Goal: Check status: Check status

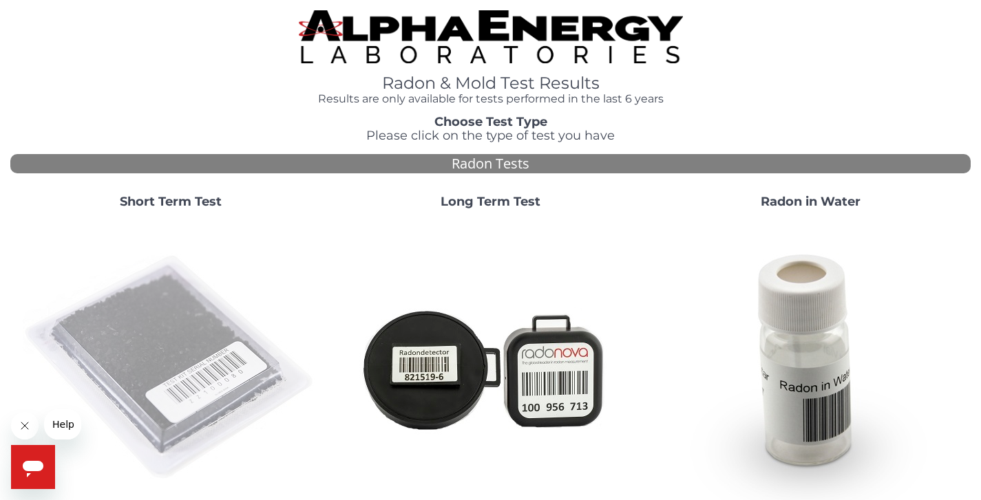
click at [196, 332] on img at bounding box center [171, 368] width 296 height 296
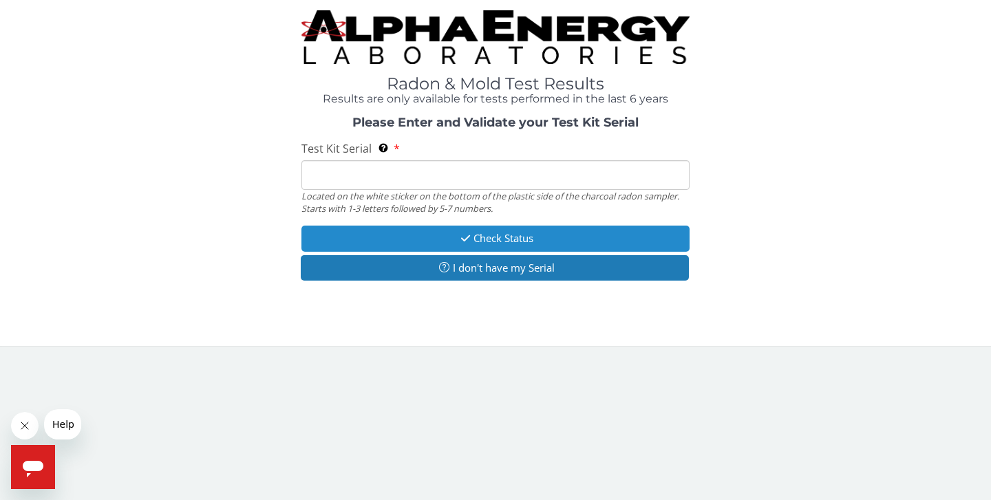
click at [484, 239] on button "Check Status" at bounding box center [496, 238] width 388 height 25
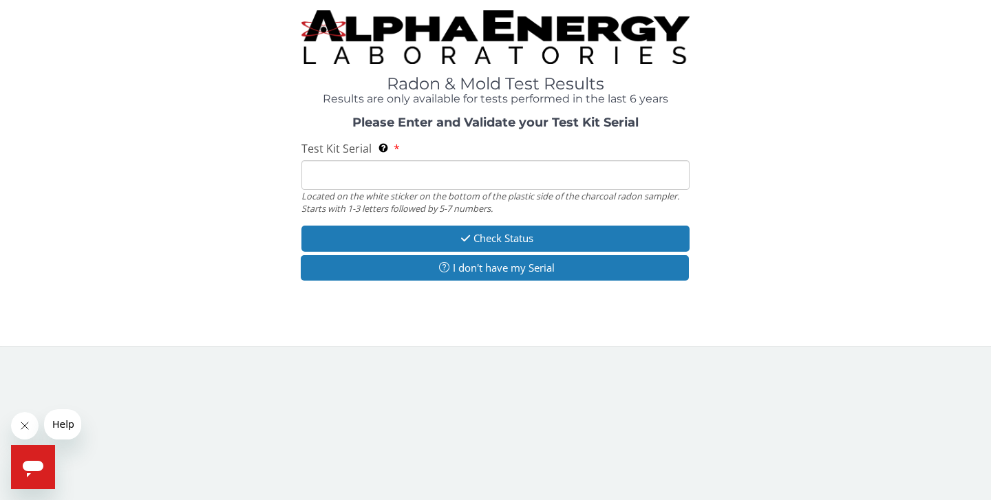
click at [430, 188] on input "Test Kit Serial Located on the white sticker on the bottom of the plastic side …" at bounding box center [496, 175] width 388 height 30
type input "EA108518"
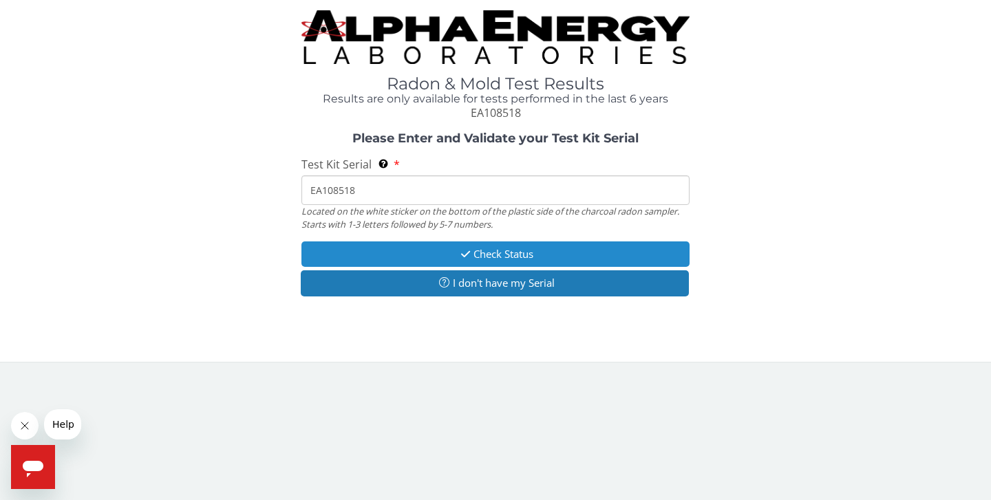
click at [476, 256] on button "Check Status" at bounding box center [496, 254] width 388 height 25
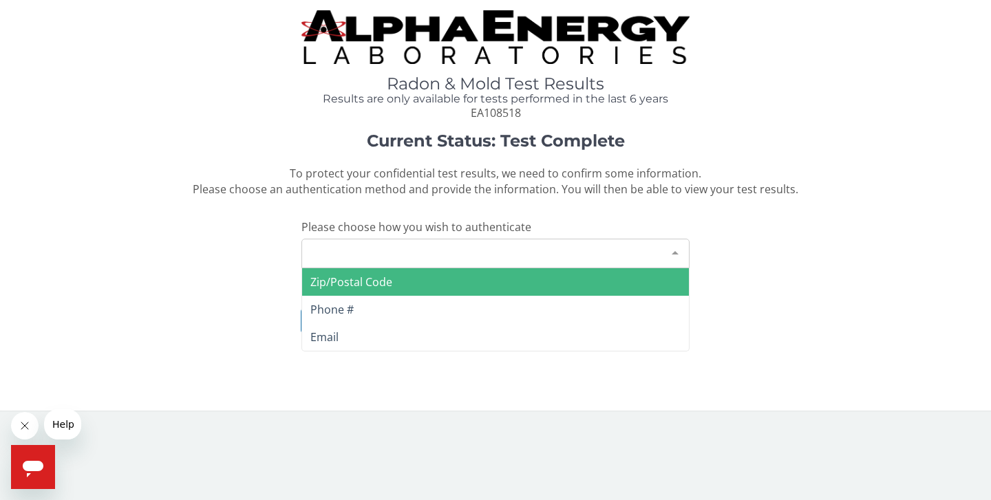
click at [476, 256] on div "Please make a selection" at bounding box center [496, 254] width 388 height 30
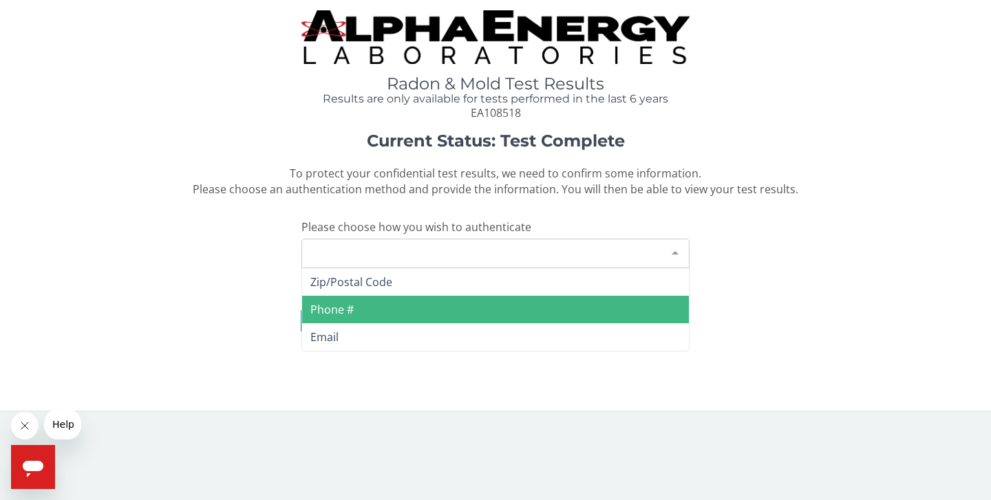
click at [419, 301] on span "Phone #" at bounding box center [495, 310] width 387 height 28
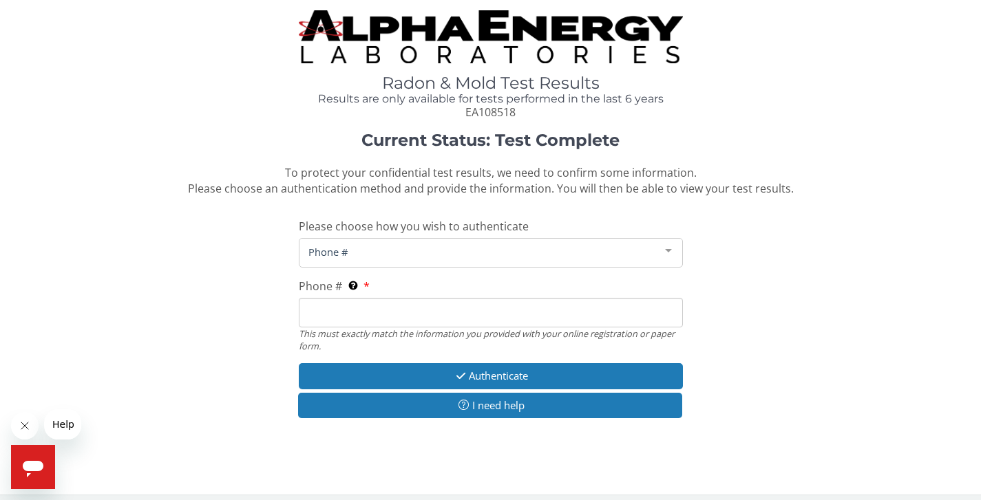
click at [412, 310] on input "Phone # This must exactly match the information you provided with your online r…" at bounding box center [491, 313] width 384 height 30
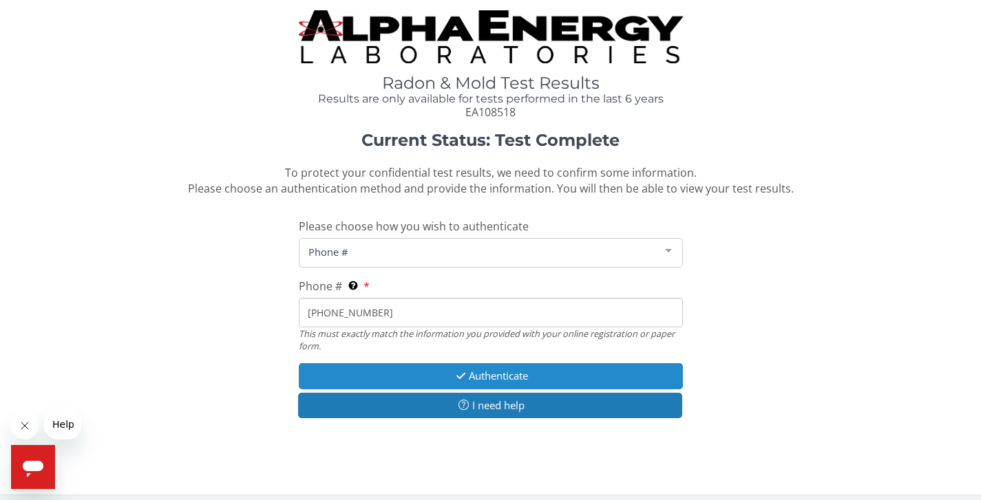
type input "630 660 2363"
click at [479, 370] on button "Authenticate" at bounding box center [491, 375] width 384 height 25
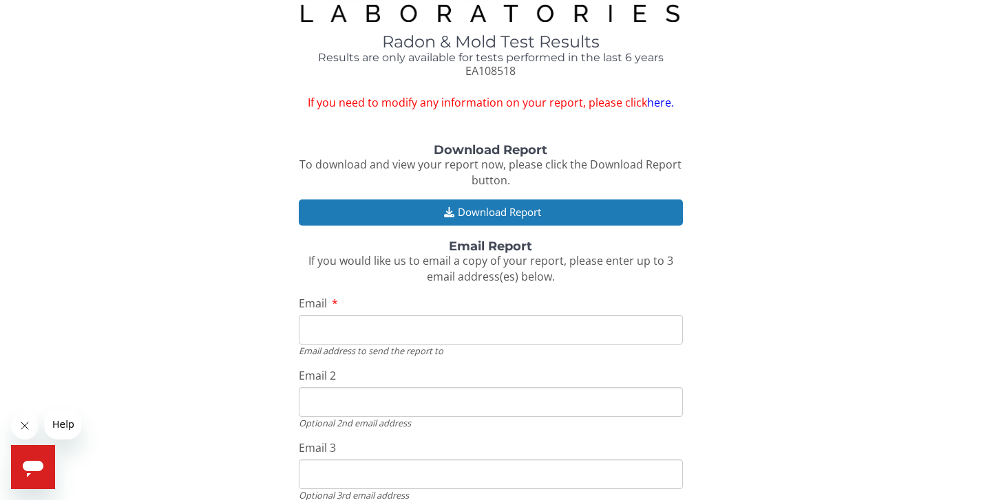
scroll to position [42, 0]
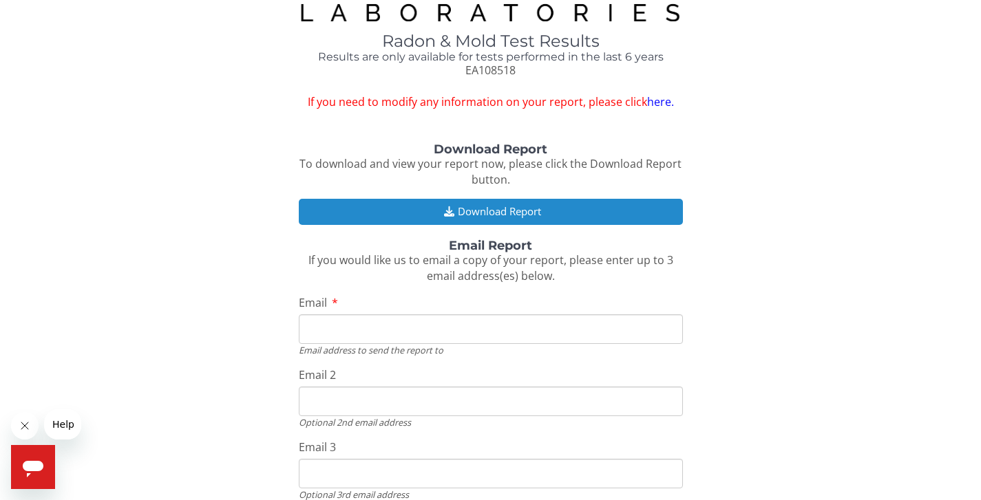
click at [499, 217] on button "Download Report" at bounding box center [491, 211] width 384 height 25
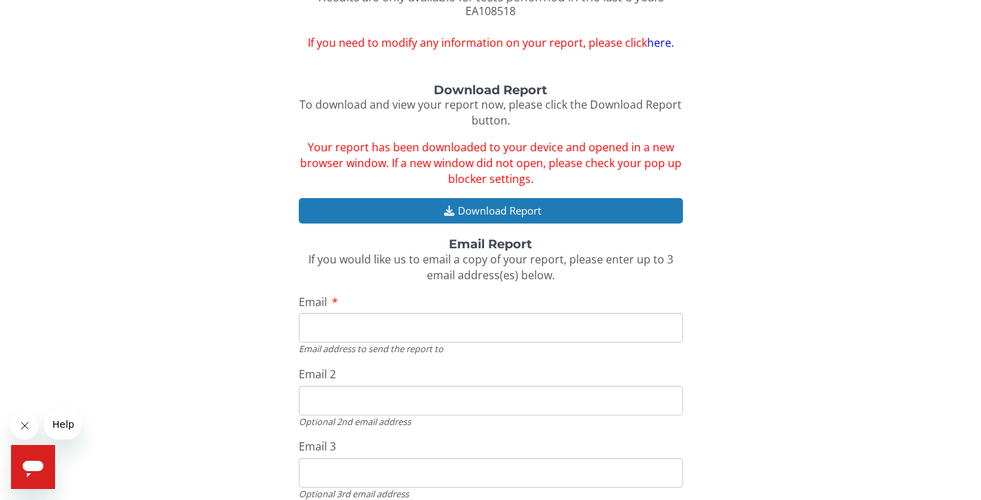
scroll to position [103, 0]
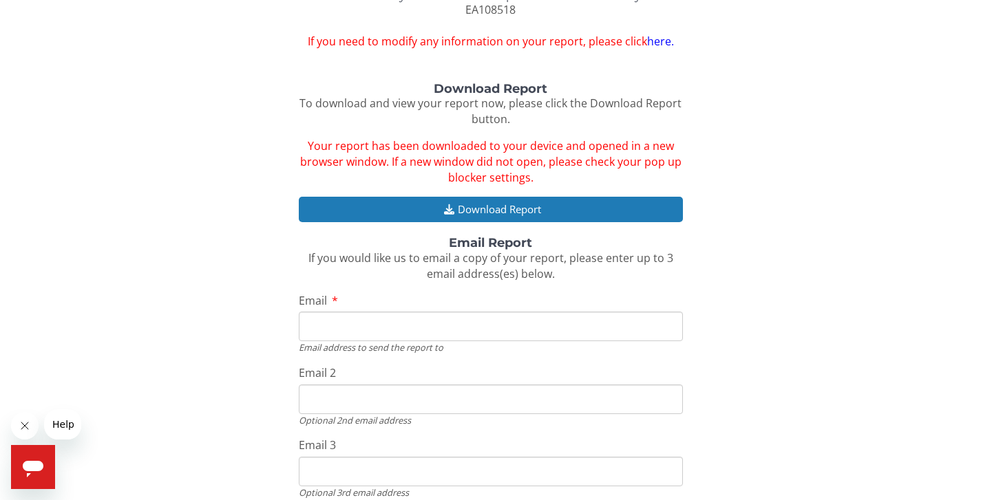
click at [334, 341] on div "Email address to send the report to" at bounding box center [491, 347] width 384 height 12
click at [332, 334] on input "Email" at bounding box center [491, 327] width 384 height 30
type input "jgeorge4433@yahoo.com"
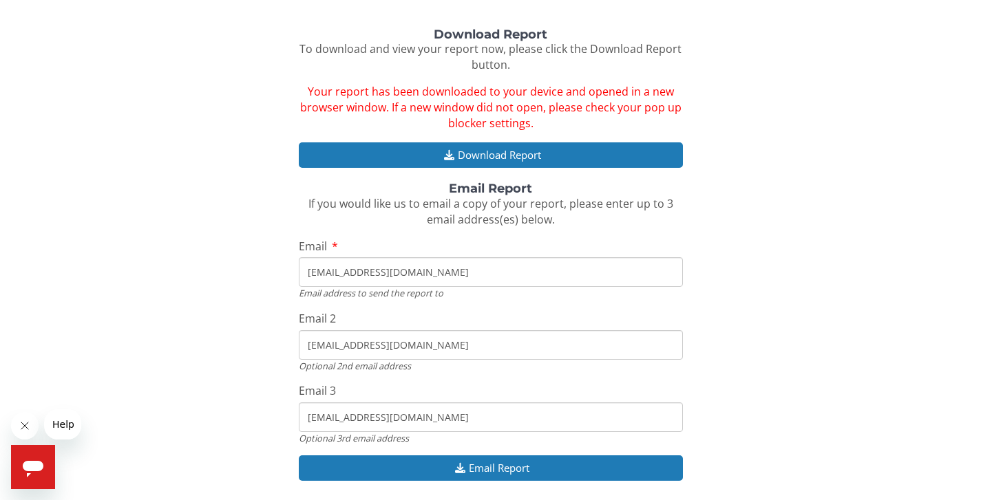
scroll to position [165, 0]
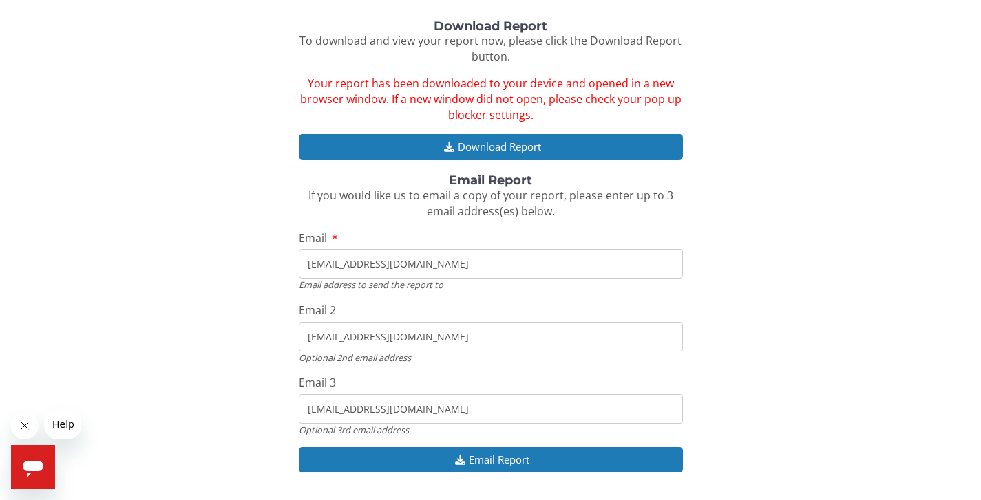
click at [430, 405] on input "jgeorge4433@yahoo.com" at bounding box center [491, 409] width 384 height 30
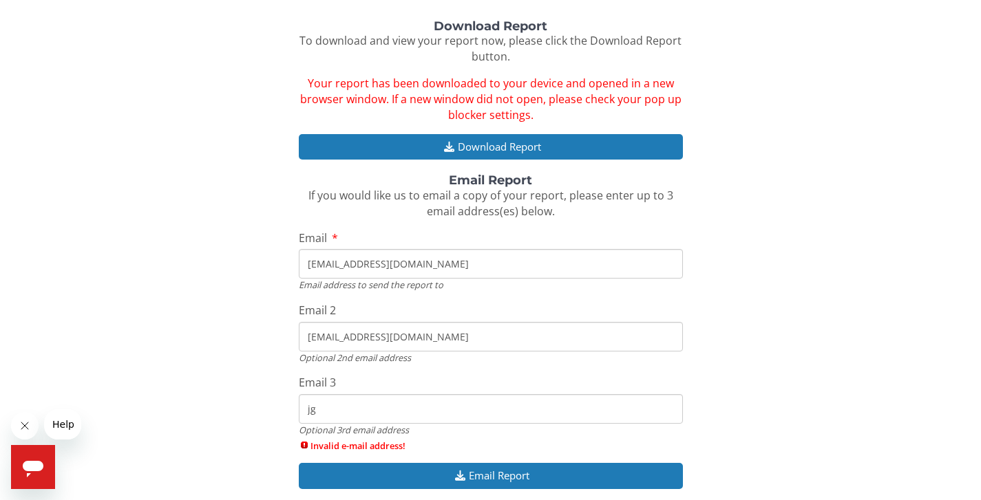
type input "j"
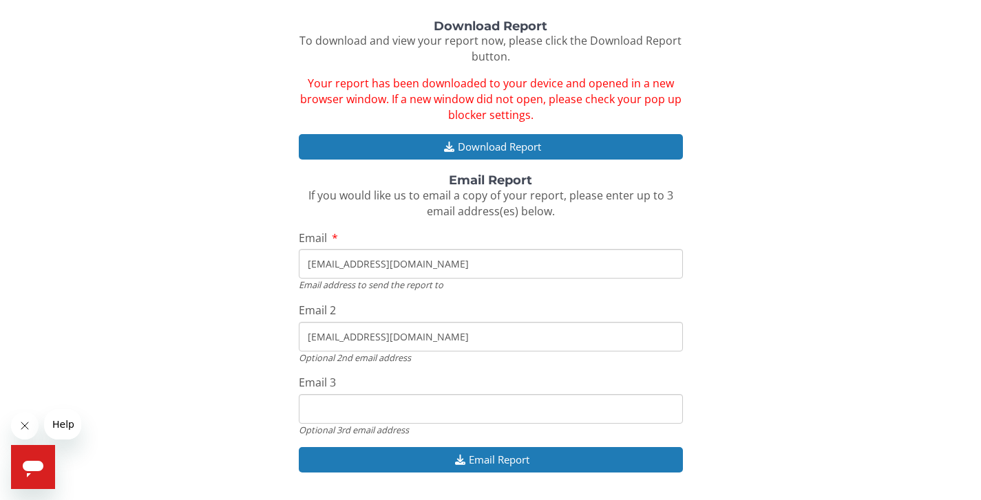
click at [478, 346] on input "jgeorge4433@yahoo.com" at bounding box center [491, 337] width 384 height 30
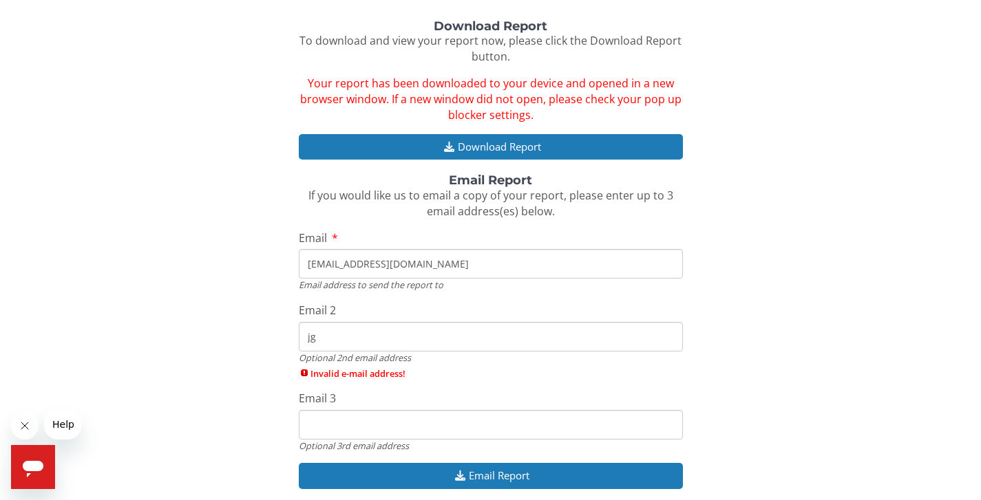
type input "j"
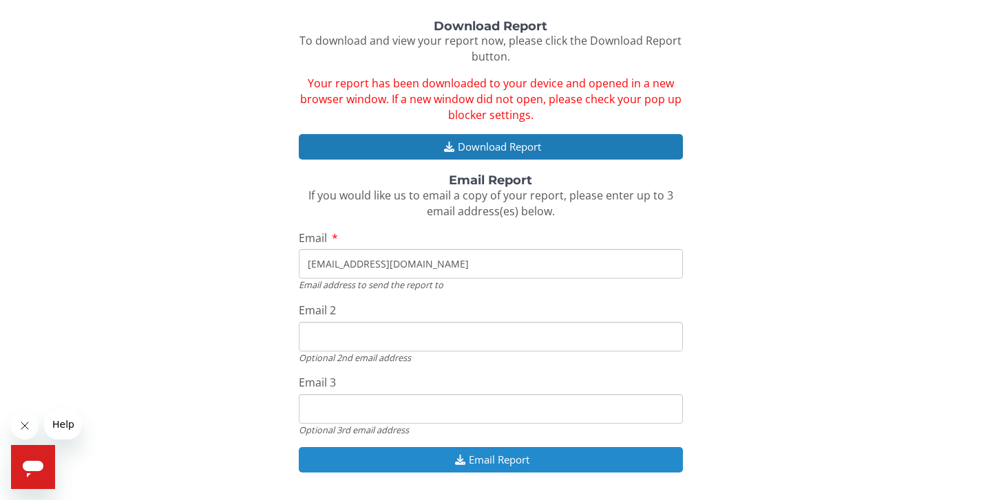
click at [505, 469] on button "Email Report" at bounding box center [491, 459] width 384 height 25
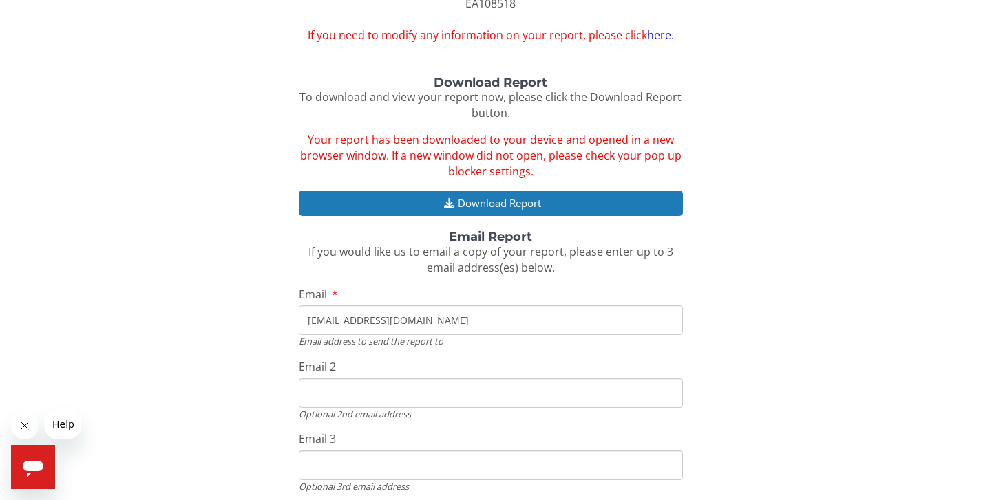
scroll to position [105, 0]
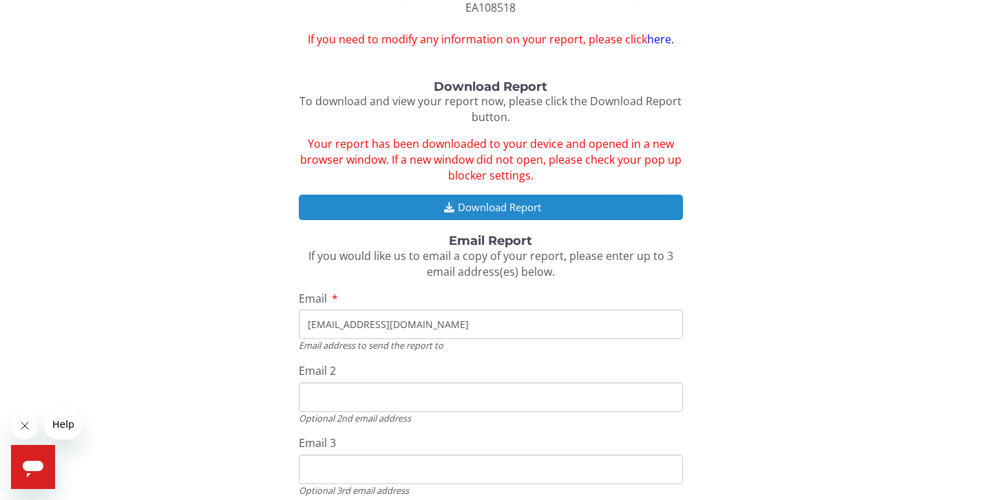
click at [521, 208] on button "Download Report" at bounding box center [491, 207] width 384 height 25
click at [523, 210] on button "Download Report" at bounding box center [491, 207] width 384 height 25
click at [475, 209] on button "Download Report" at bounding box center [491, 207] width 384 height 25
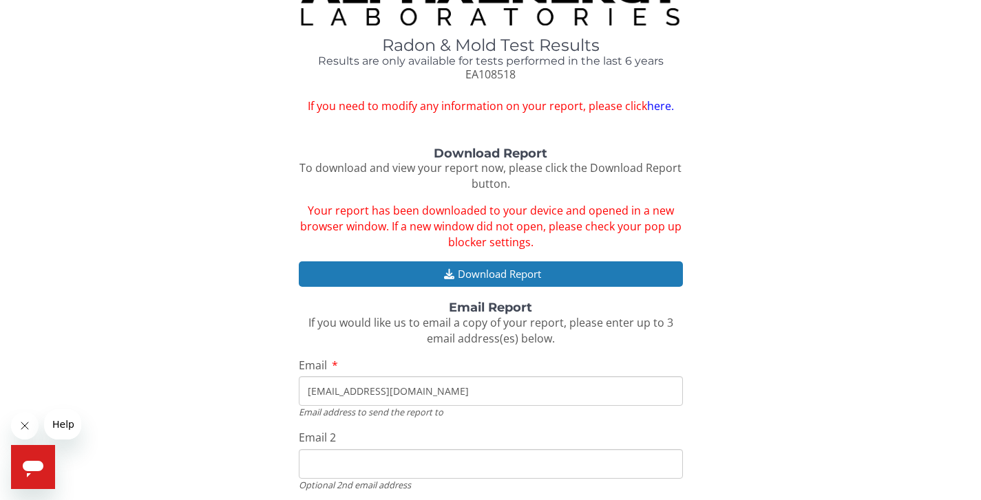
scroll to position [0, 0]
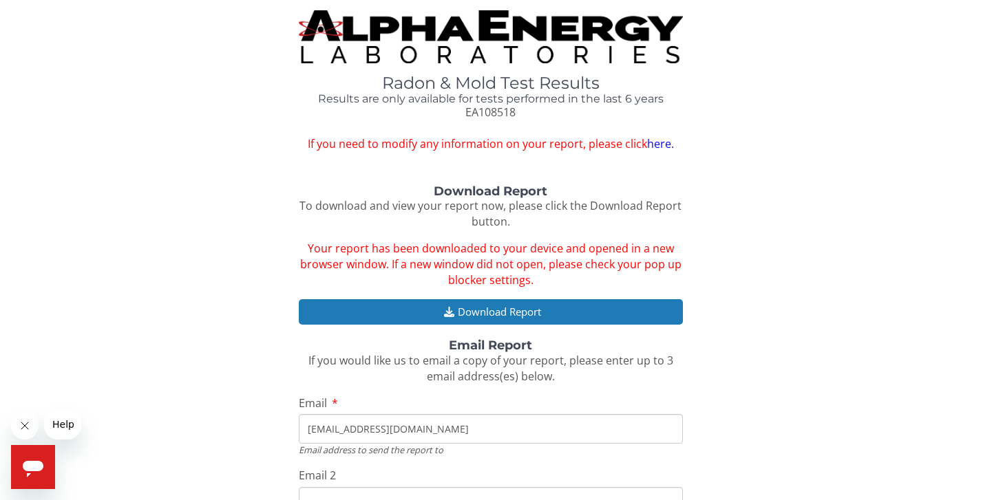
click at [653, 148] on link "here." at bounding box center [660, 143] width 27 height 15
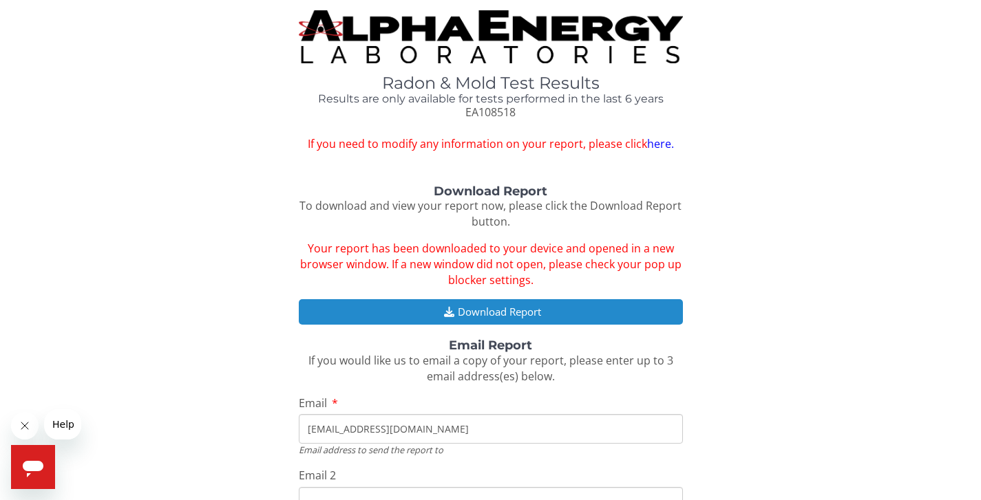
click at [522, 300] on button "Download Report" at bounding box center [491, 311] width 384 height 25
